Goal: Task Accomplishment & Management: Use online tool/utility

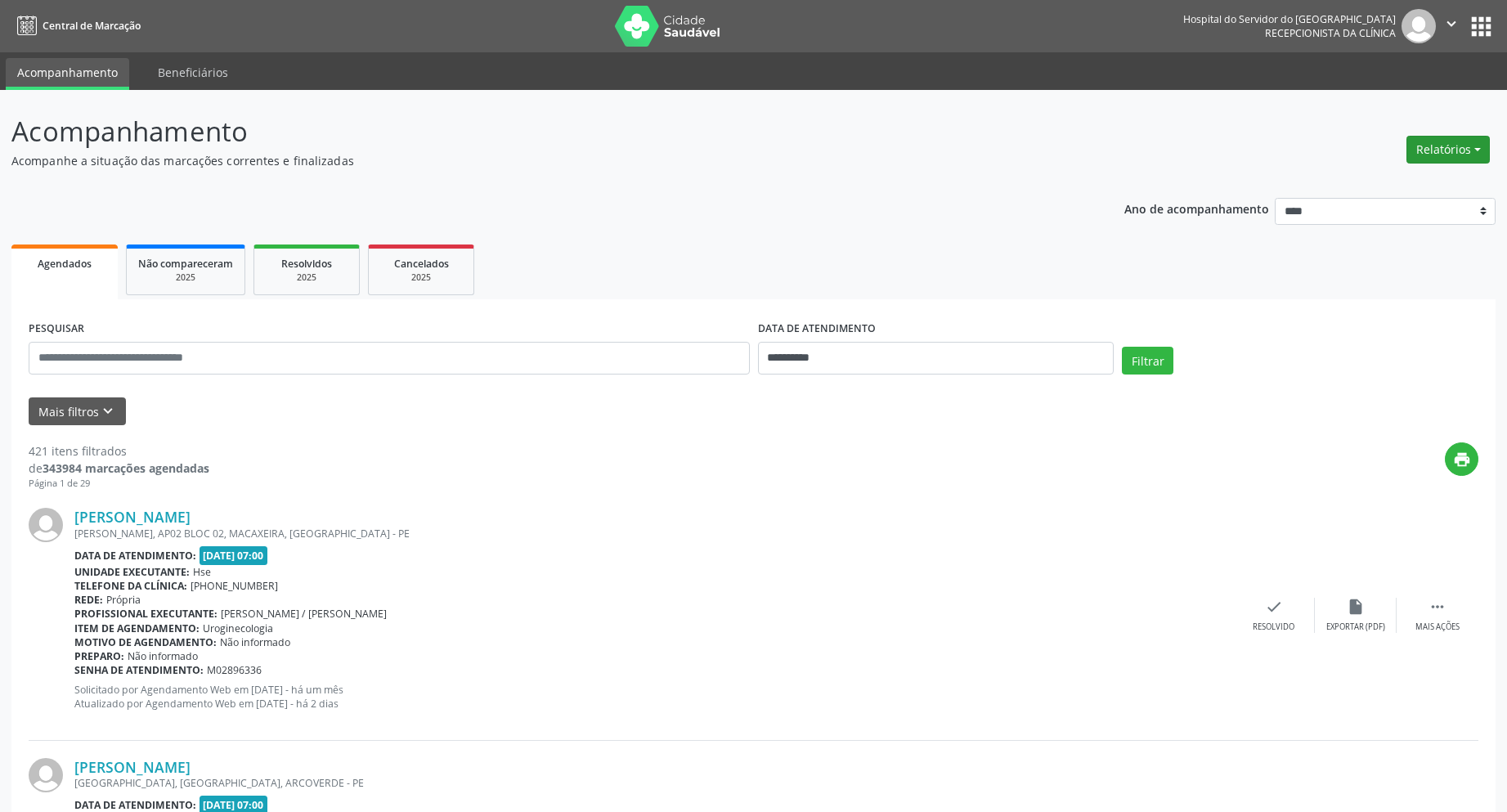
click at [1436, 151] on button "Relatórios" at bounding box center [1448, 149] width 84 height 28
click at [1371, 185] on link "Agendamentos" at bounding box center [1403, 184] width 176 height 23
select select "*"
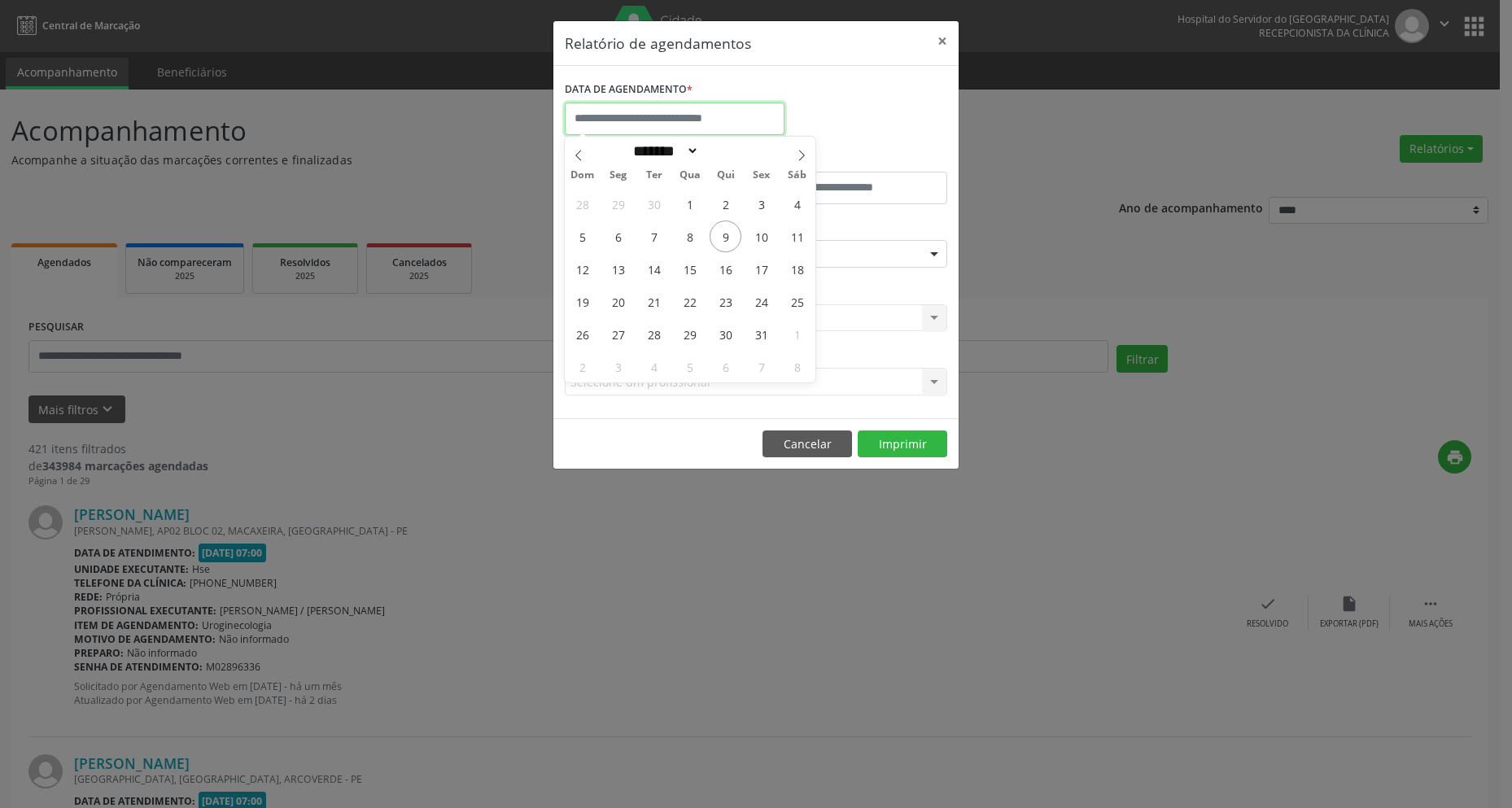
click at [653, 119] on input "text" at bounding box center [675, 119] width 220 height 33
click at [763, 233] on span "10" at bounding box center [762, 237] width 32 height 32
type input "**********"
click at [763, 233] on span "10" at bounding box center [762, 237] width 32 height 32
type input "*****"
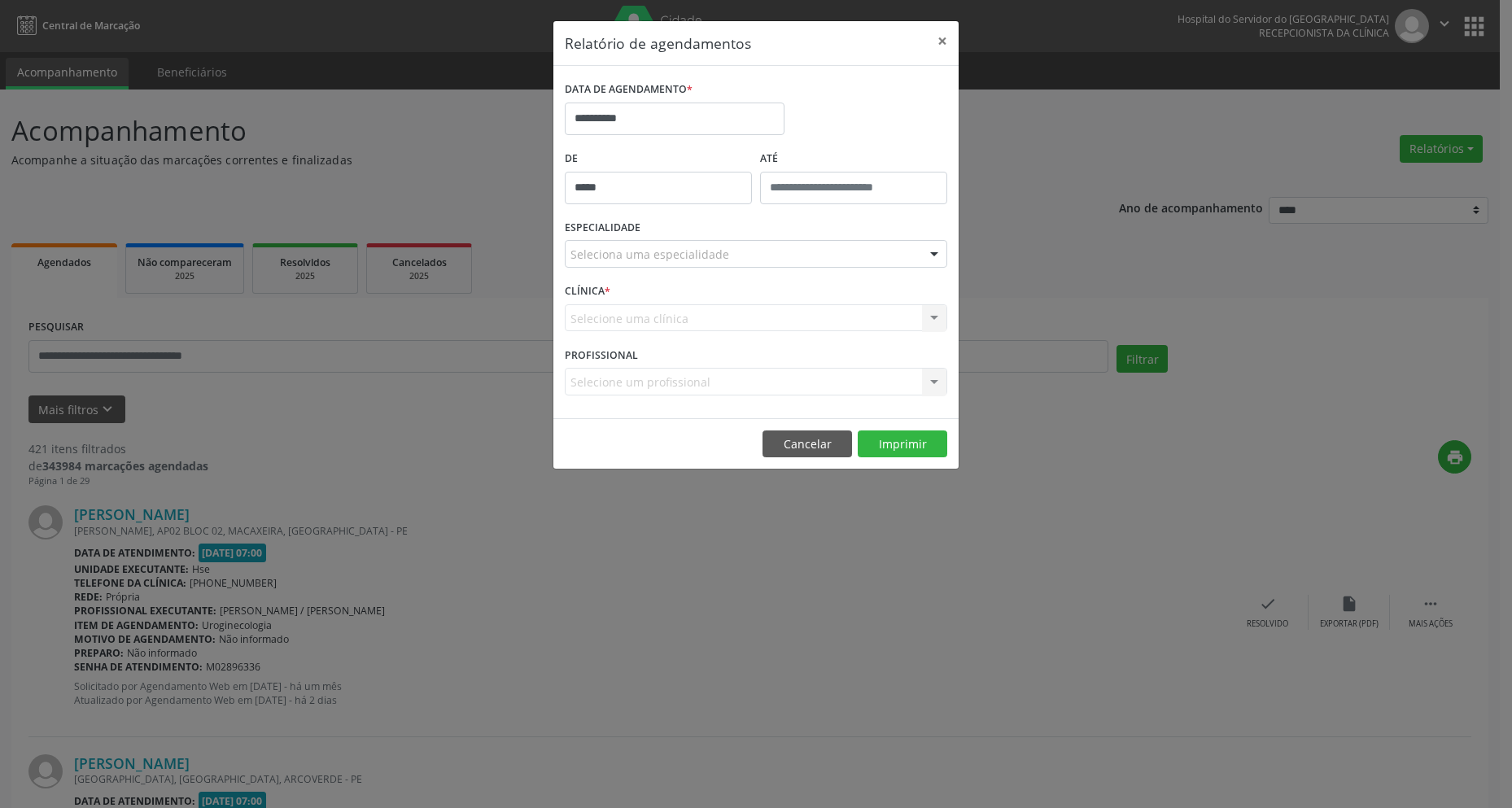
click at [660, 192] on input "*****" at bounding box center [659, 188] width 187 height 33
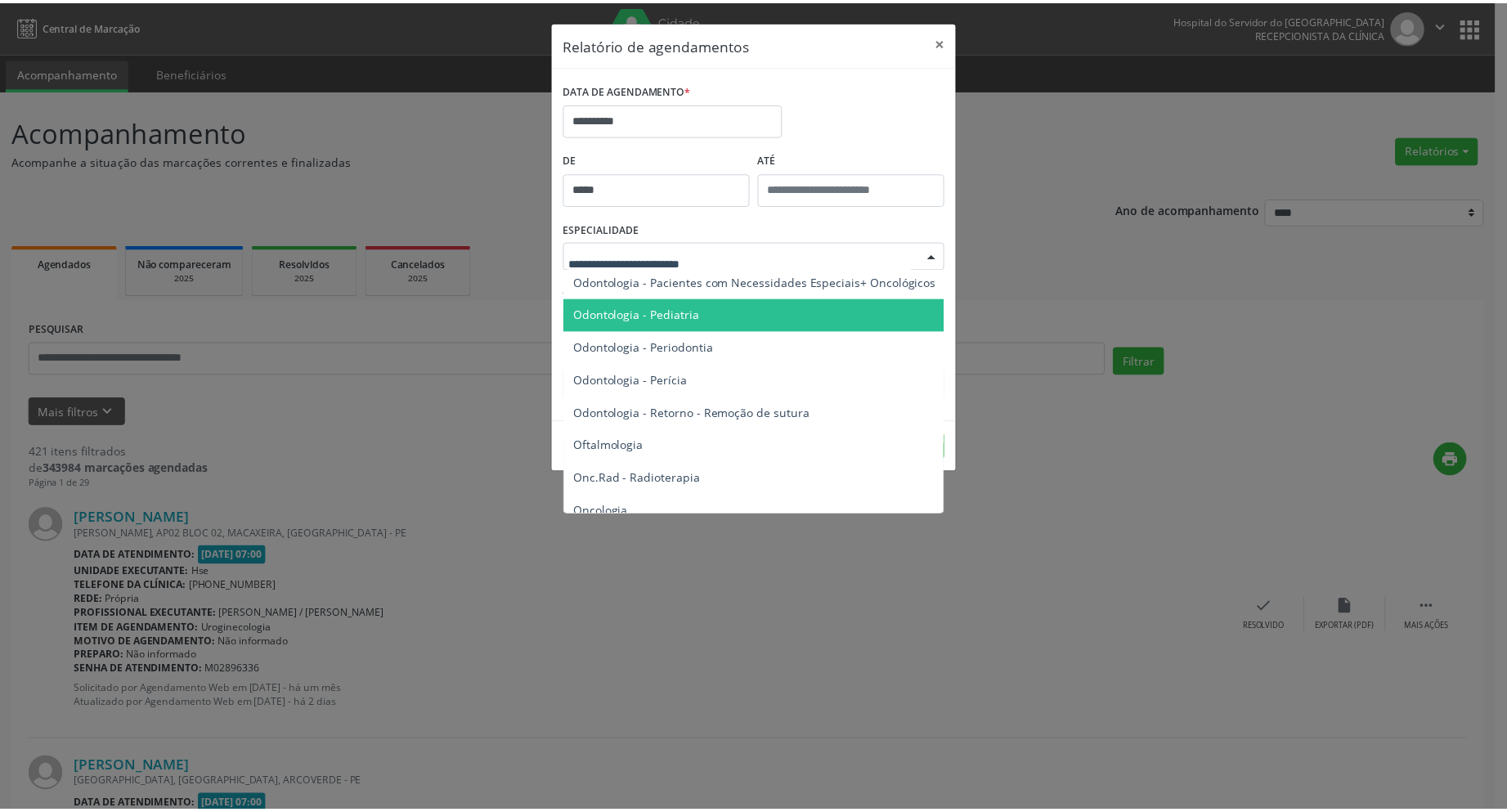
scroll to position [2288, 0]
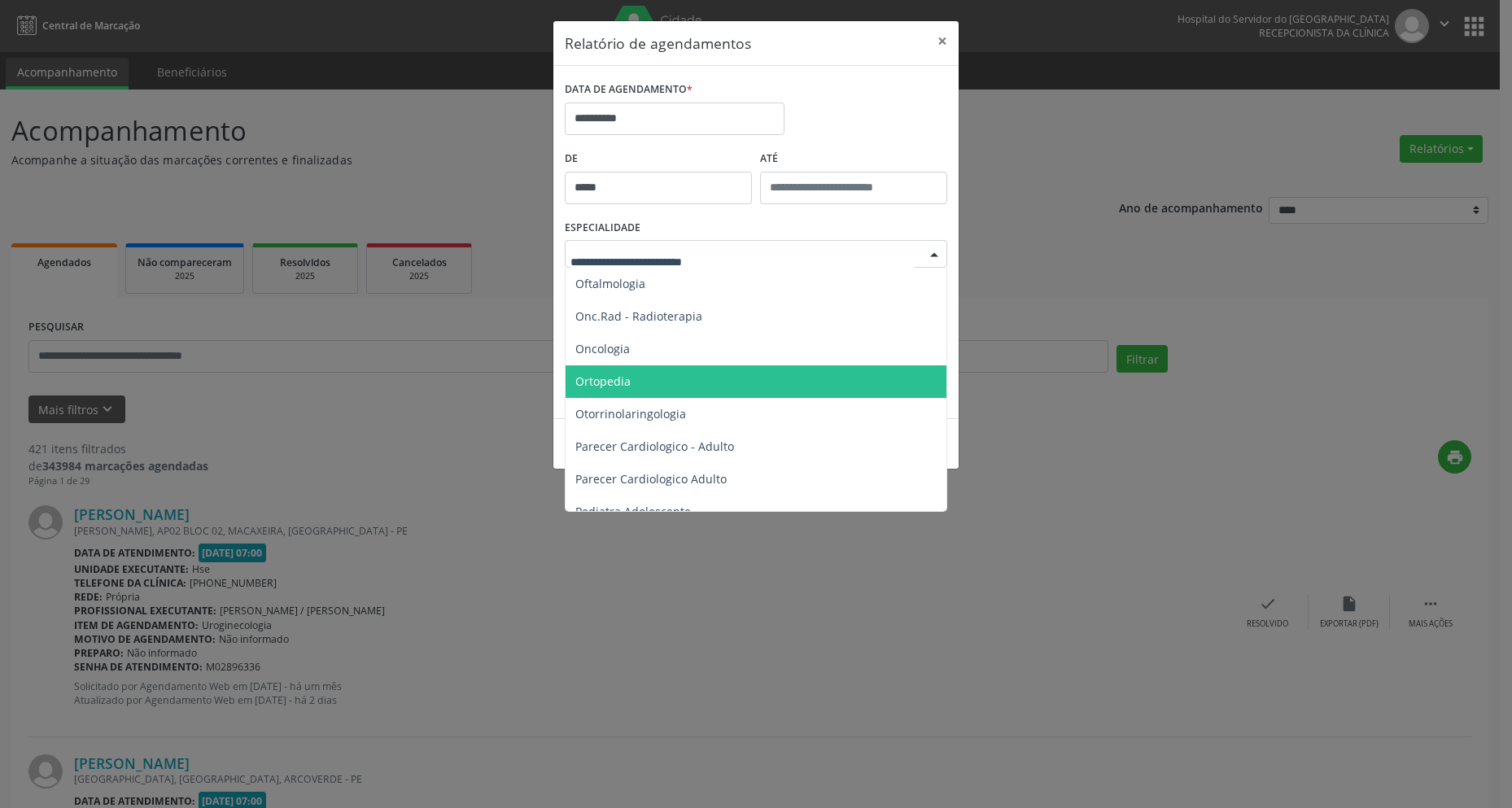
click at [593, 379] on span "Ortopedia" at bounding box center [603, 381] width 55 height 16
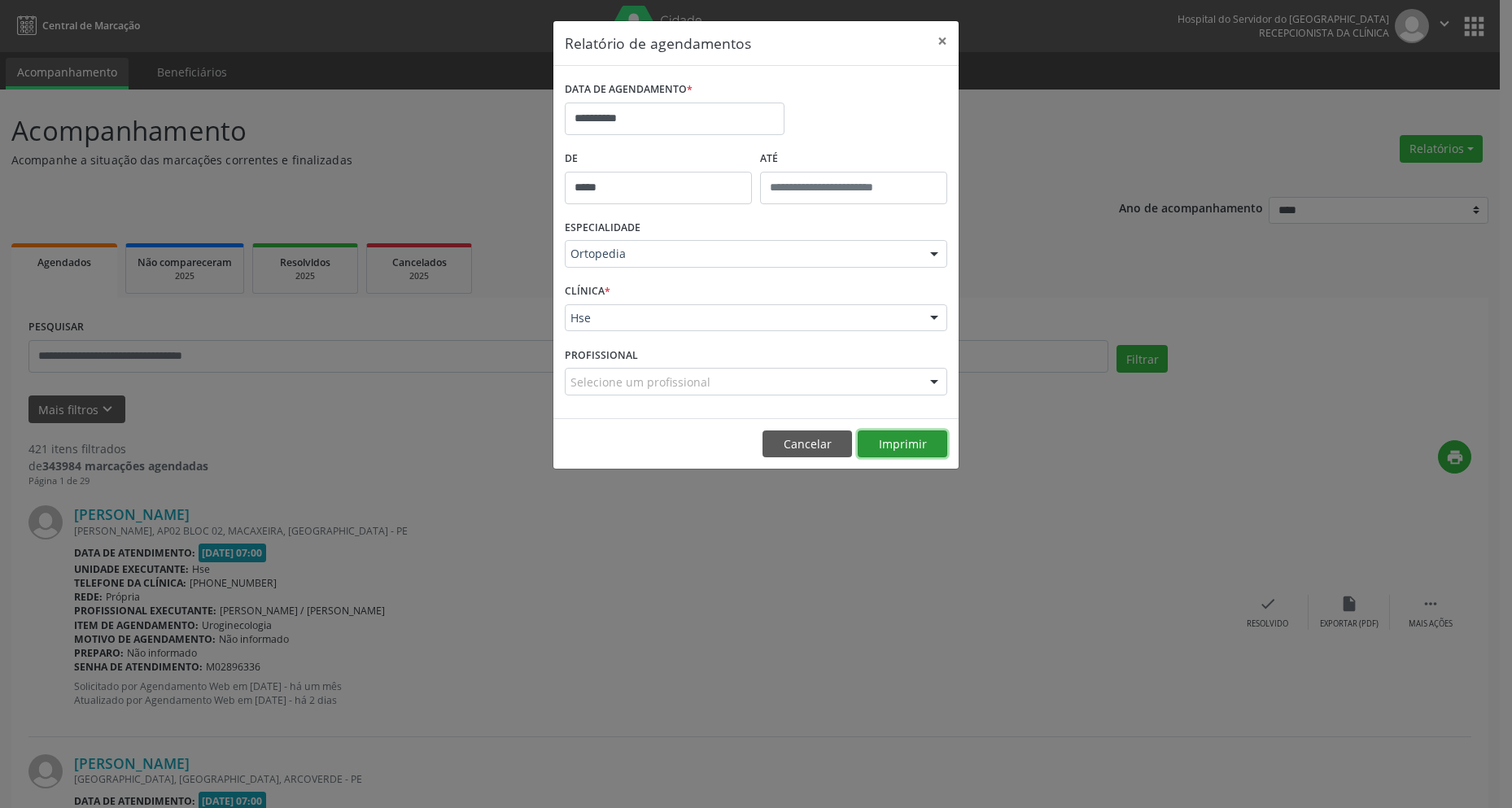
click at [896, 447] on button "Imprimir" at bounding box center [903, 444] width 90 height 28
click at [793, 432] on button "Cancelar" at bounding box center [807, 444] width 90 height 28
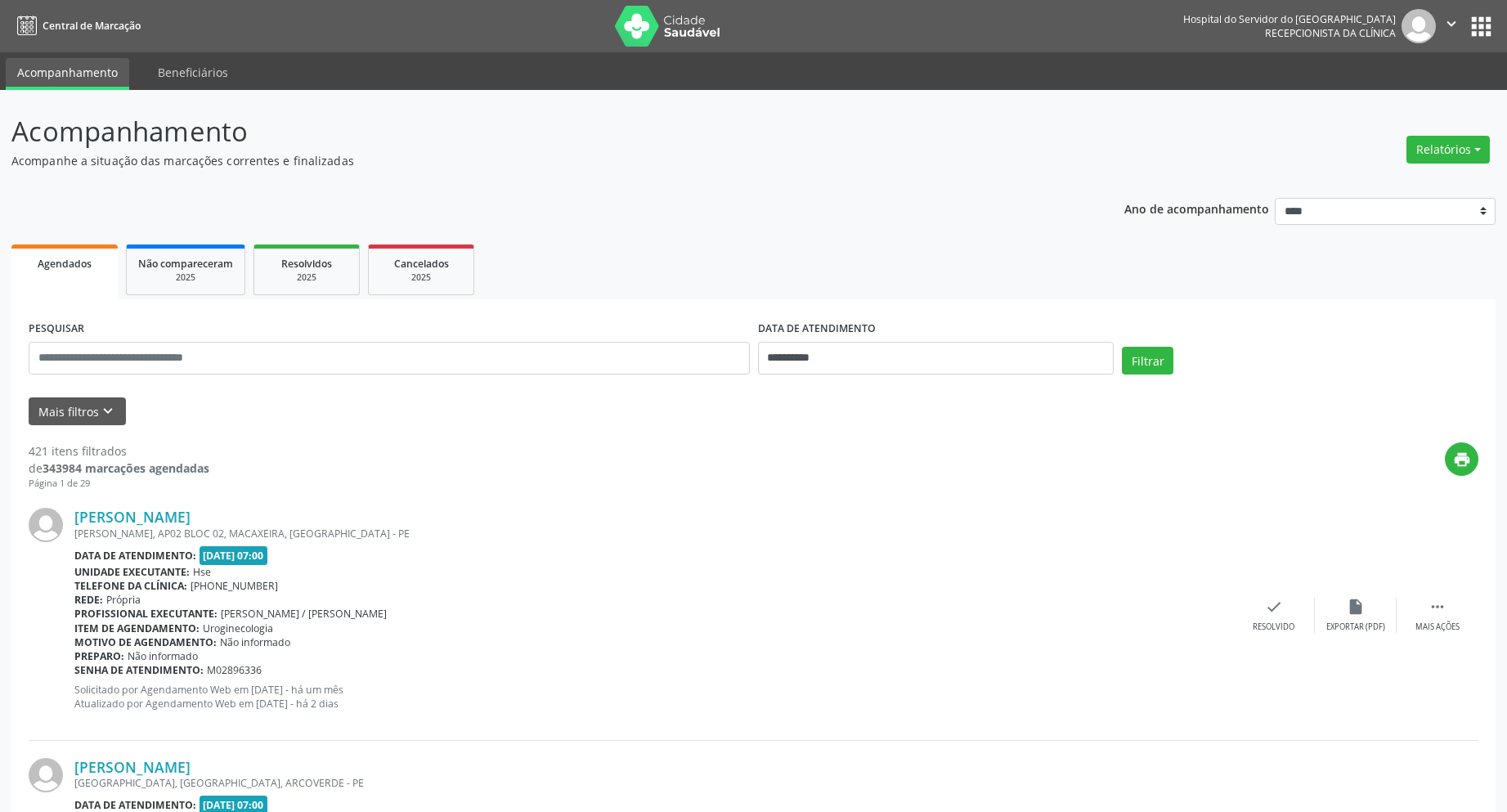
drag, startPoint x: 109, startPoint y: 279, endPoint x: 372, endPoint y: 811, distance: 593.5
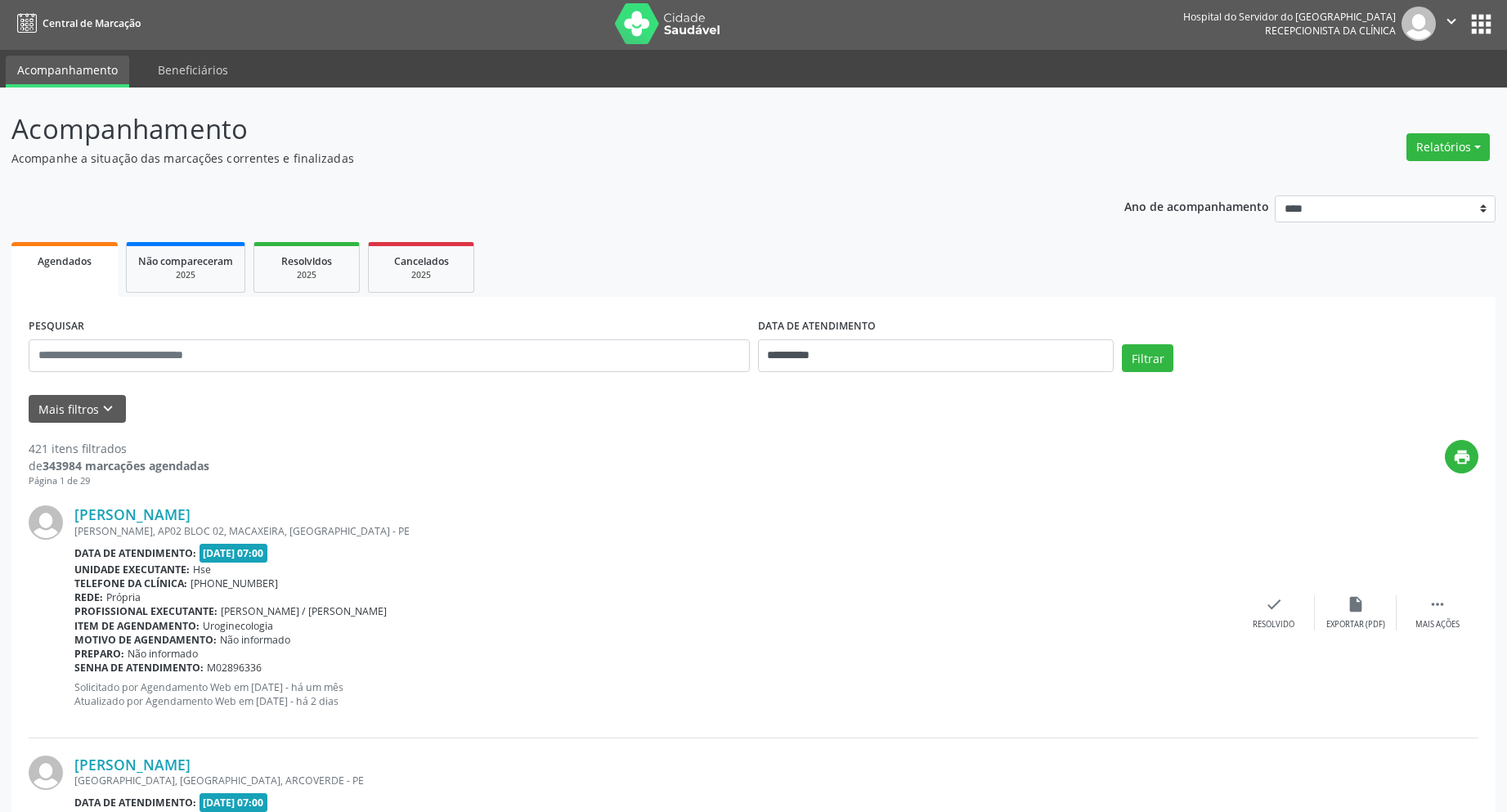
scroll to position [0, 0]
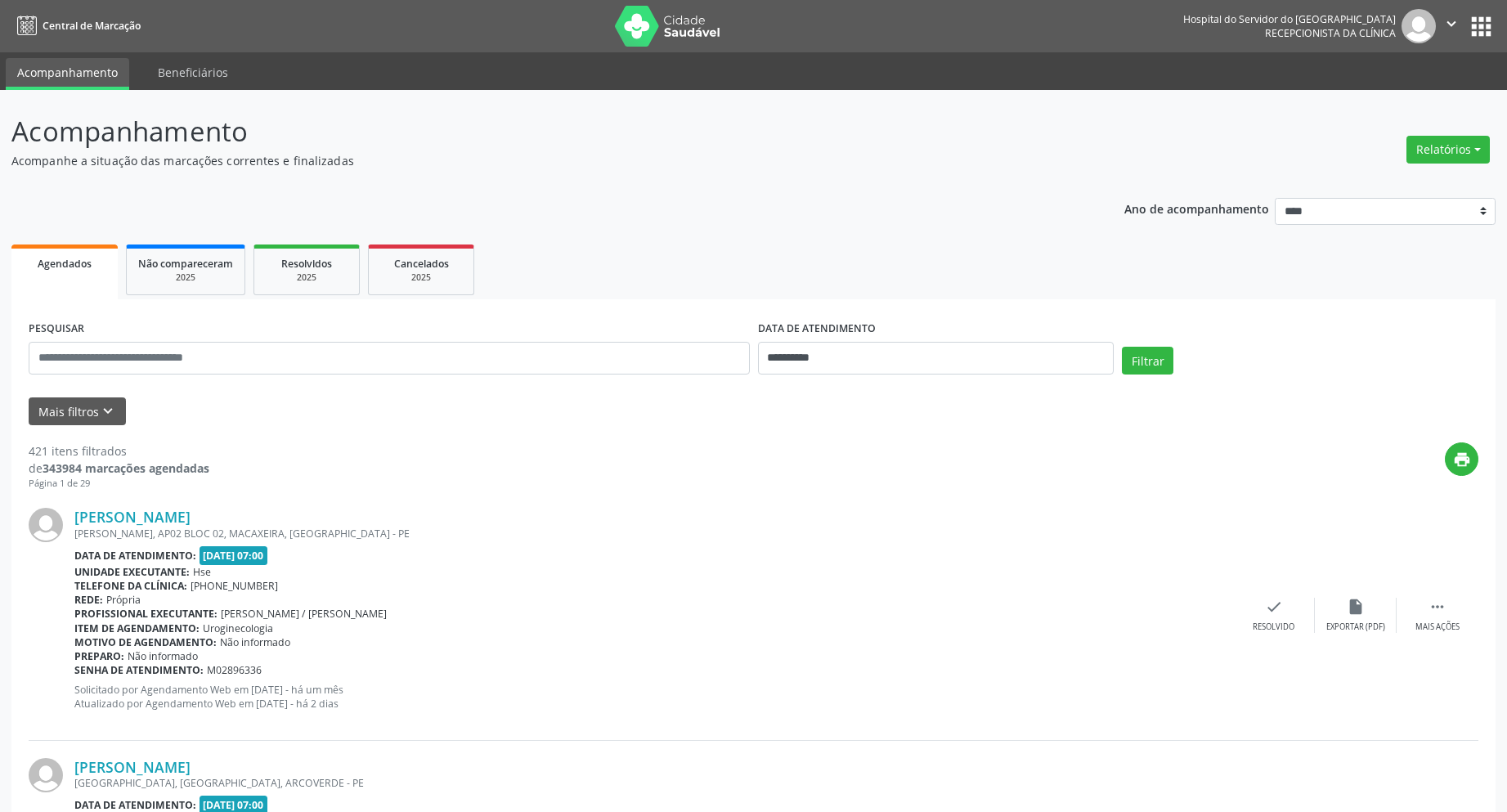
click at [217, 720] on div "[PERSON_NAME] [PERSON_NAME], AP02 BLOC 02, MACAXEIRA, [GEOGRAPHIC_DATA] - [GEOG…" at bounding box center [653, 615] width 1159 height 214
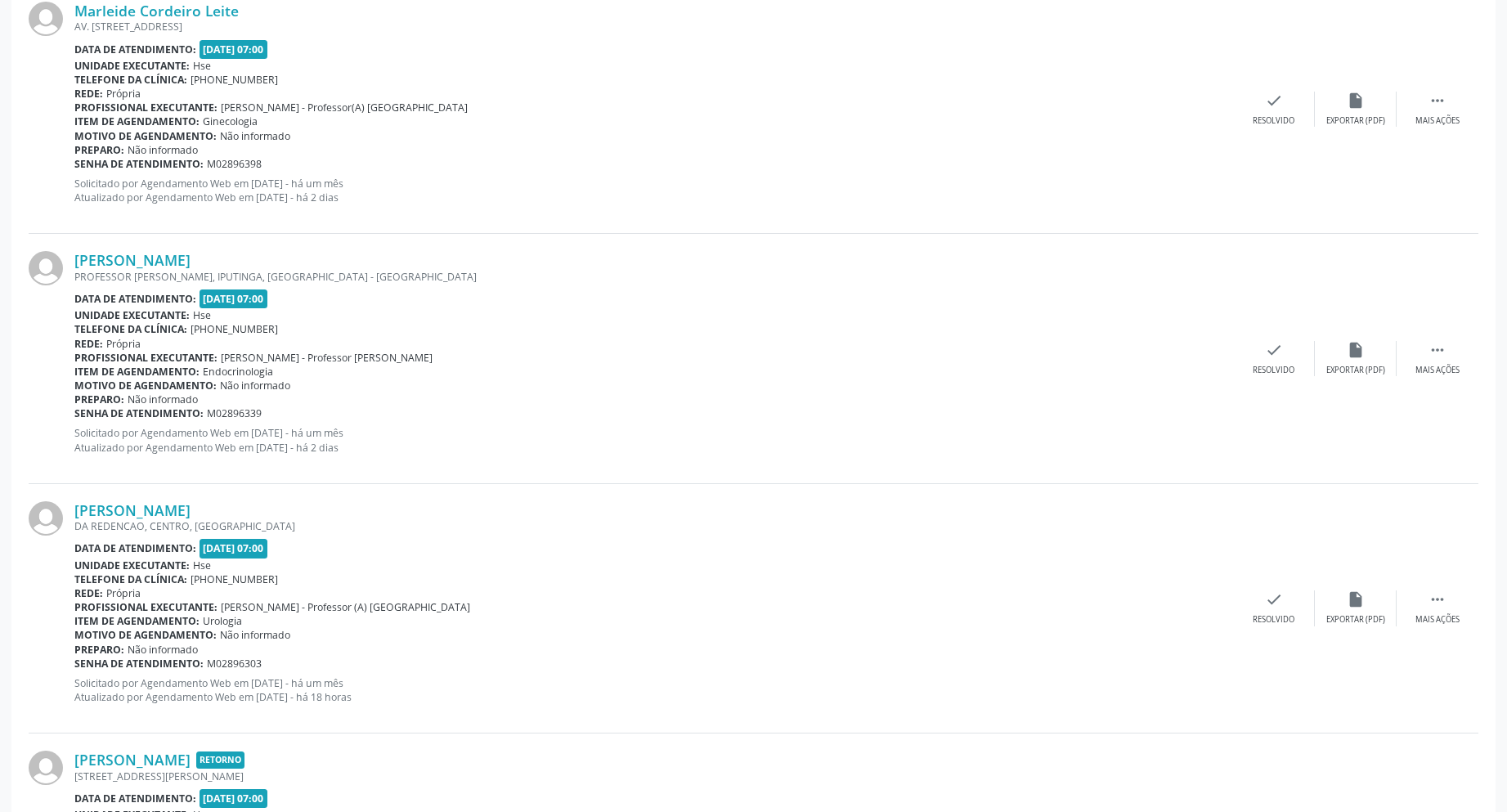
scroll to position [3499, 0]
